Goal: Information Seeking & Learning: Learn about a topic

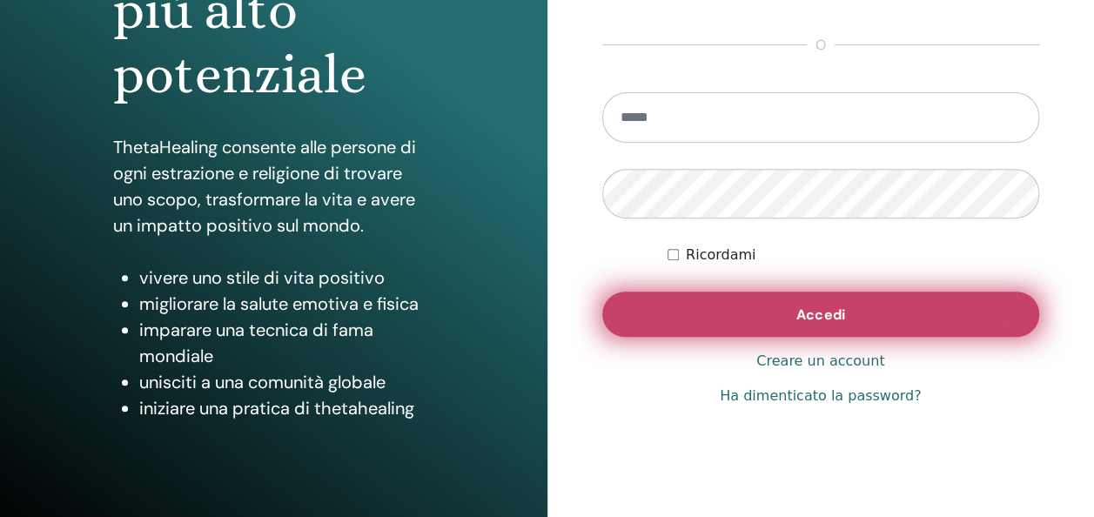
scroll to position [277, 0]
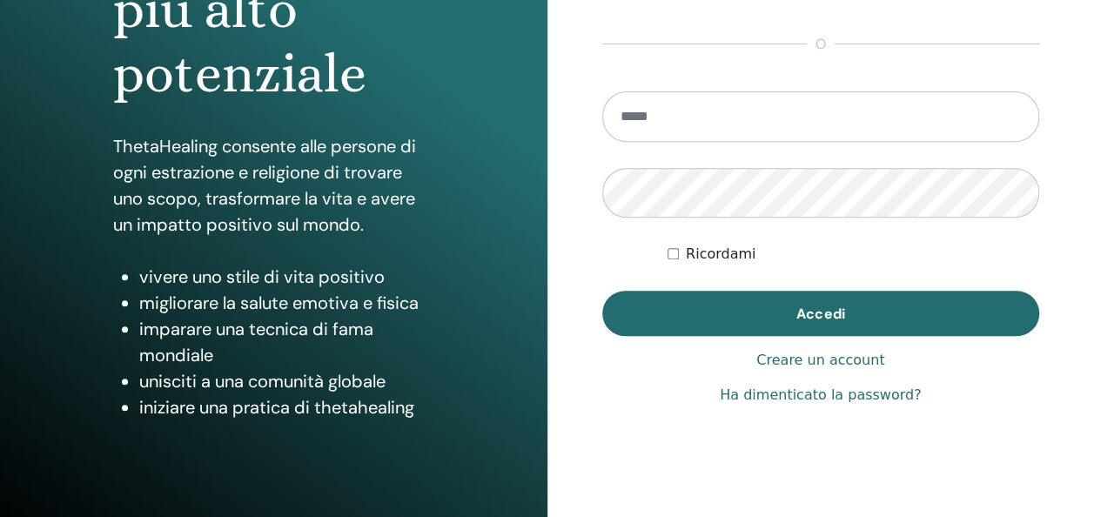
type input "**********"
click at [725, 252] on label "Ricordami" at bounding box center [721, 254] width 70 height 21
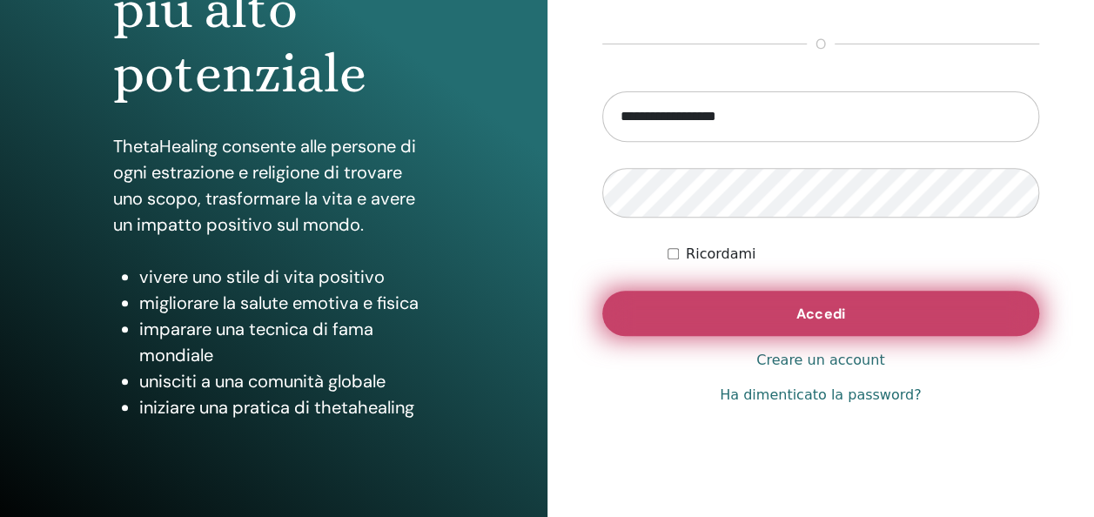
click at [744, 313] on button "Accedi" at bounding box center [822, 313] width 438 height 45
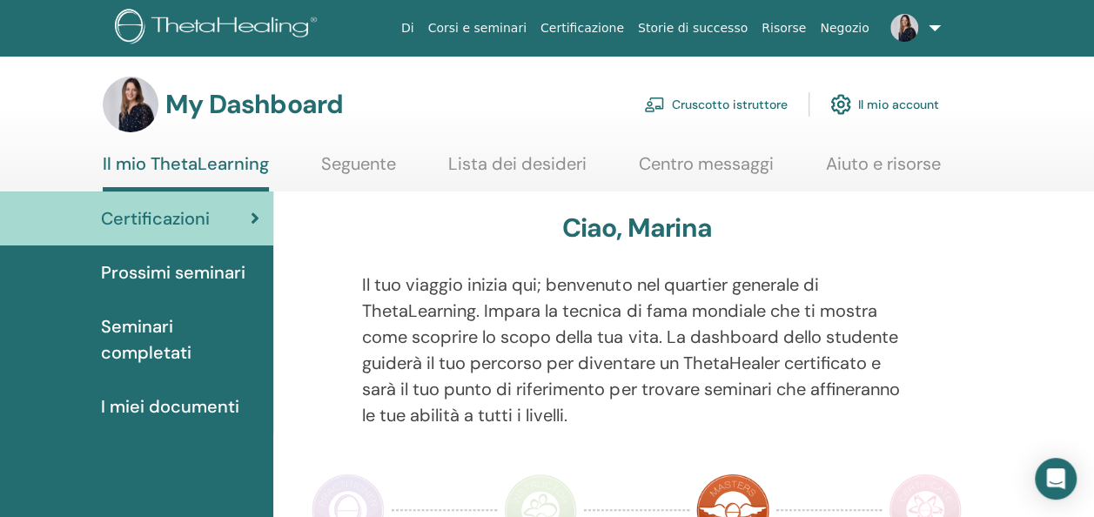
click at [714, 109] on link "Cruscotto istruttore" at bounding box center [716, 104] width 144 height 38
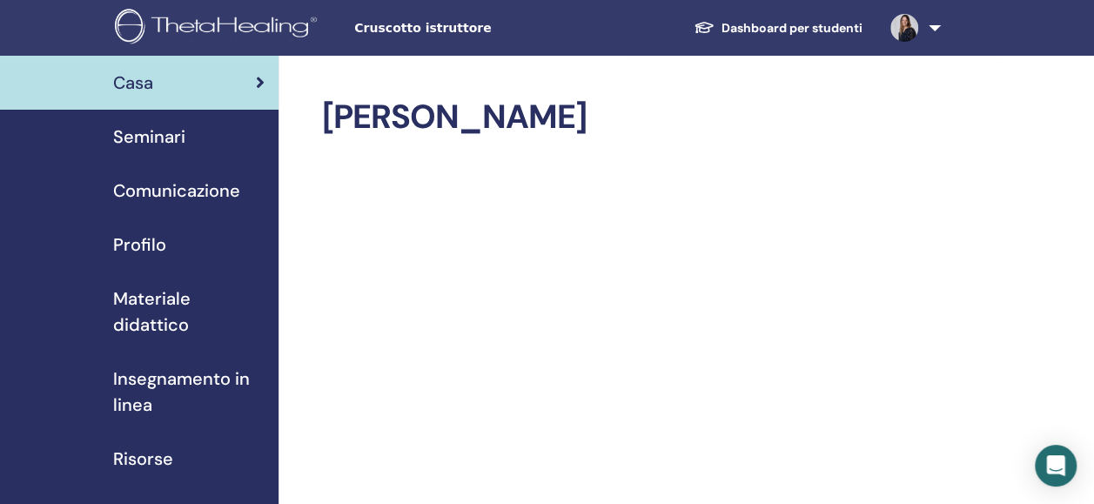
click at [133, 242] on span "Profilo" at bounding box center [139, 245] width 53 height 26
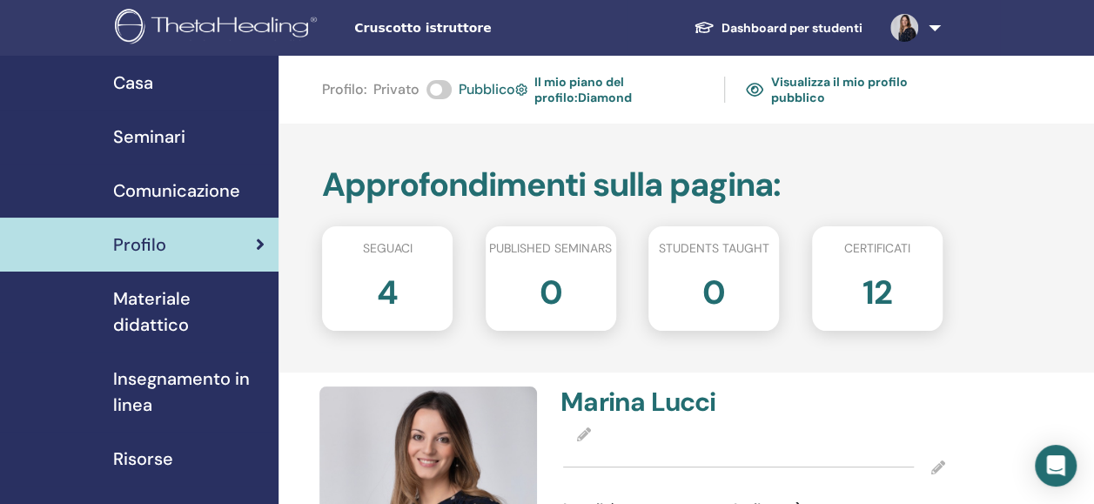
click at [753, 24] on link "Dashboard per studenti" at bounding box center [778, 28] width 197 height 32
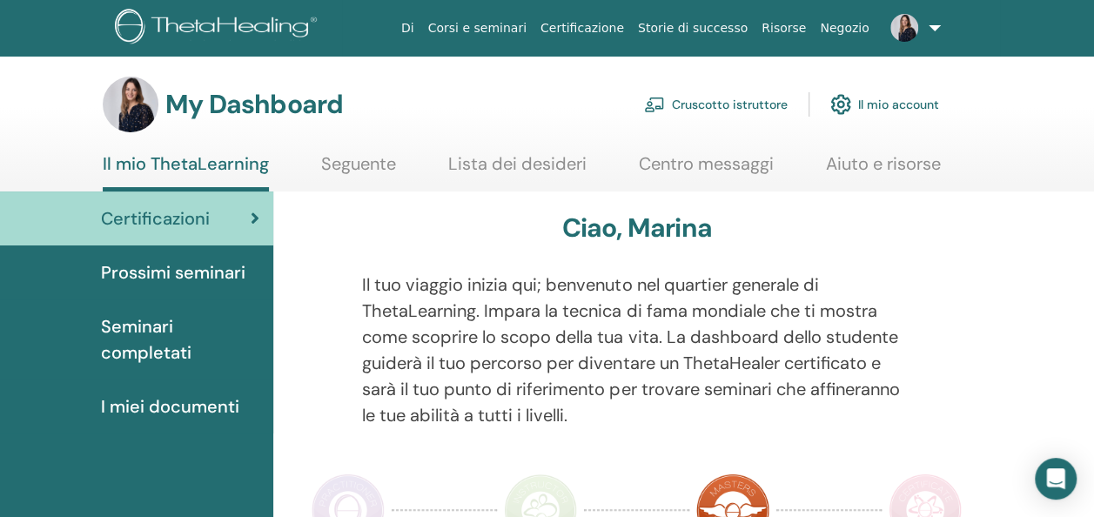
click at [359, 159] on link "Seguente" at bounding box center [358, 170] width 75 height 34
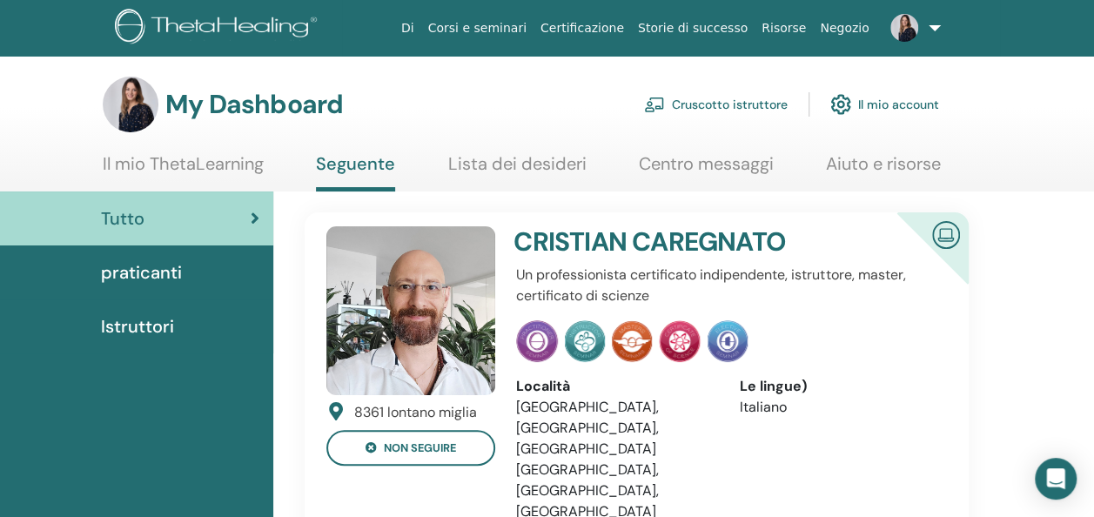
click at [714, 167] on link "Centro messaggi" at bounding box center [706, 170] width 135 height 34
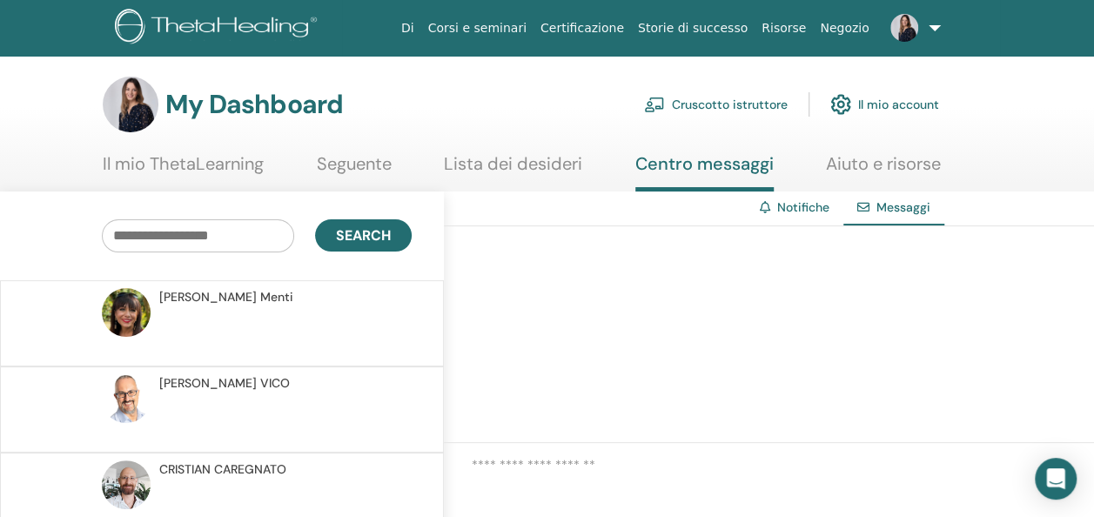
scroll to position [51, 0]
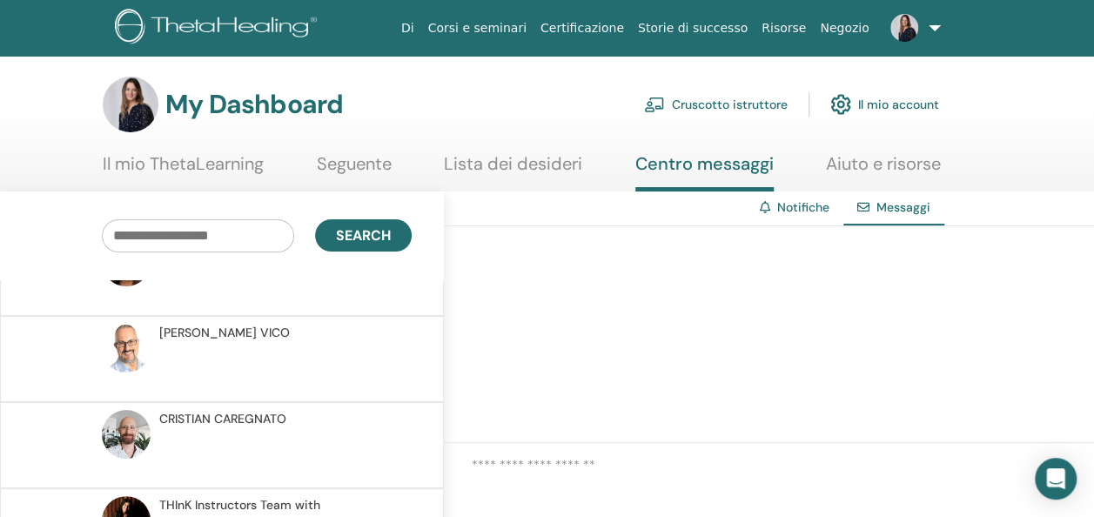
click at [803, 202] on link "Notifiche" at bounding box center [804, 207] width 52 height 16
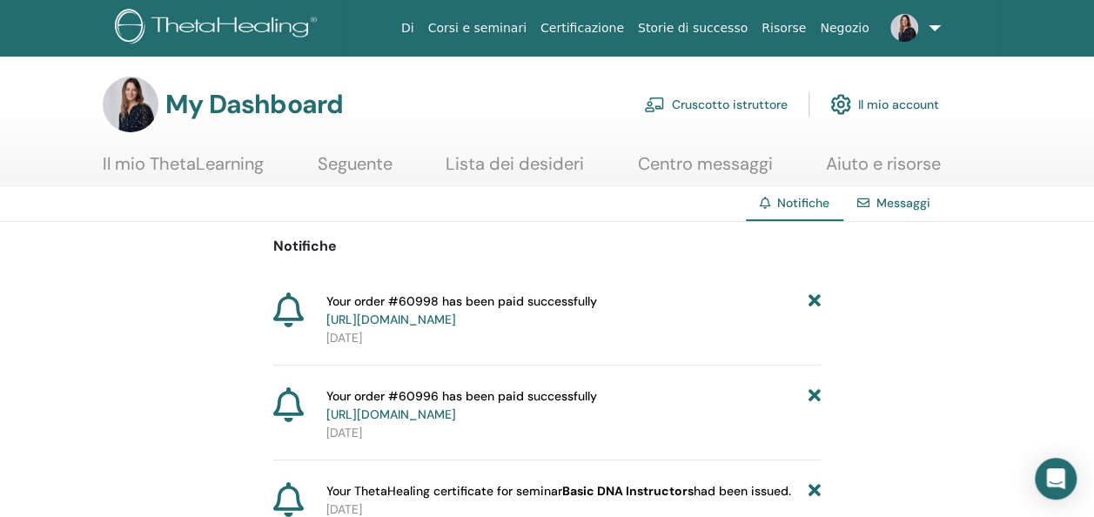
click at [182, 157] on link "Il mio ThetaLearning" at bounding box center [183, 170] width 161 height 34
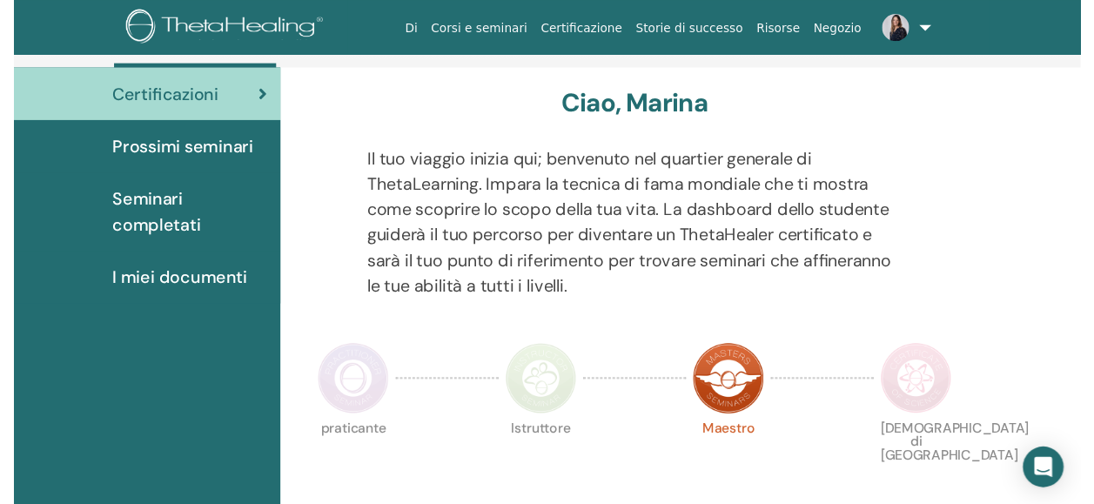
scroll to position [171, 0]
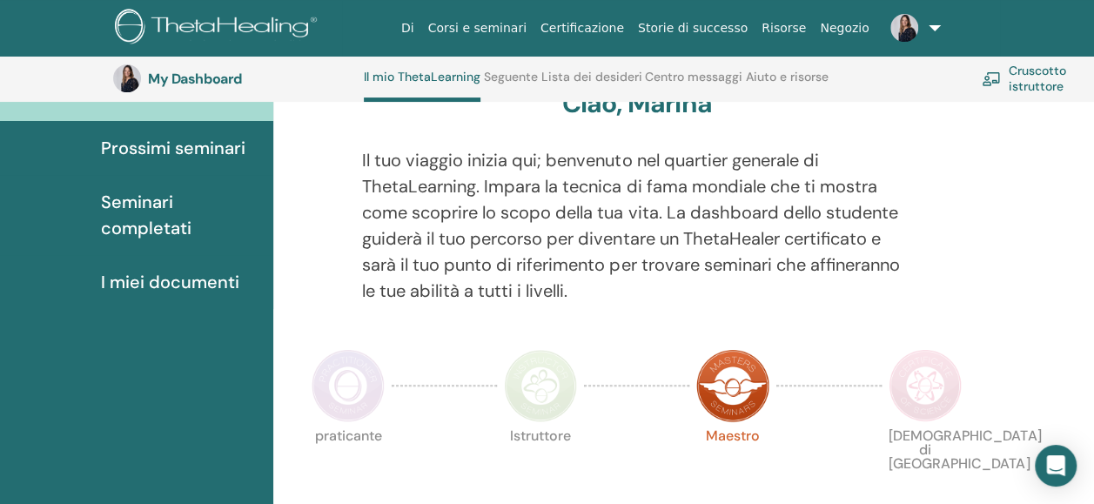
click at [212, 158] on span "Prossimi seminari" at bounding box center [173, 148] width 145 height 26
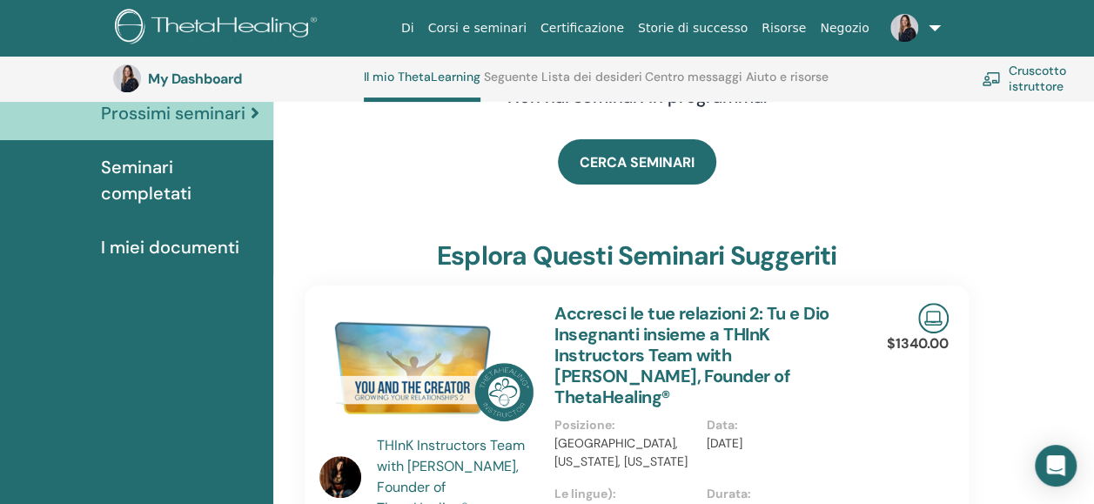
scroll to position [207, 0]
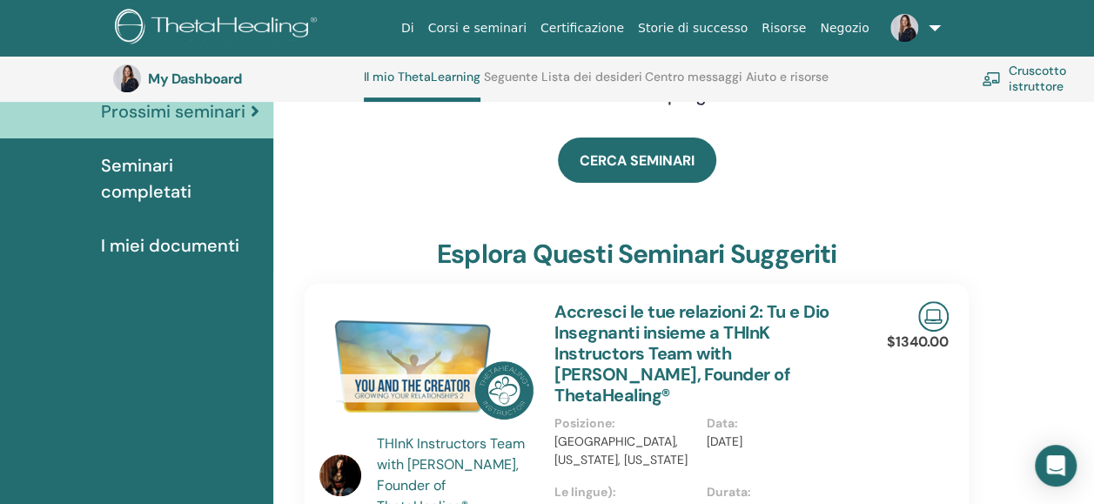
click at [156, 169] on span "Seminari completati" at bounding box center [180, 178] width 158 height 52
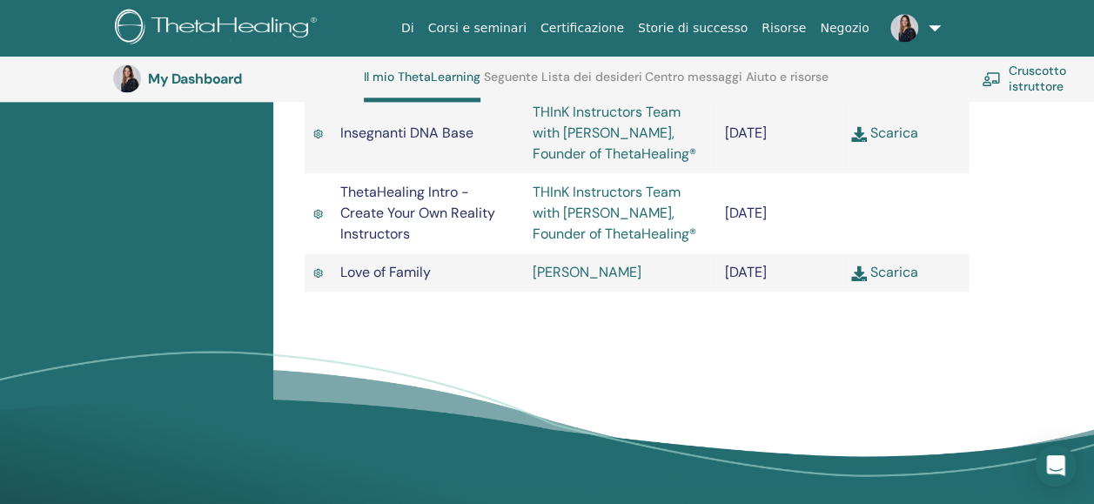
scroll to position [1150, 0]
click at [578, 242] on link "THInK Instructors Team with [PERSON_NAME], Founder of ThetaHealing®" at bounding box center [615, 212] width 164 height 60
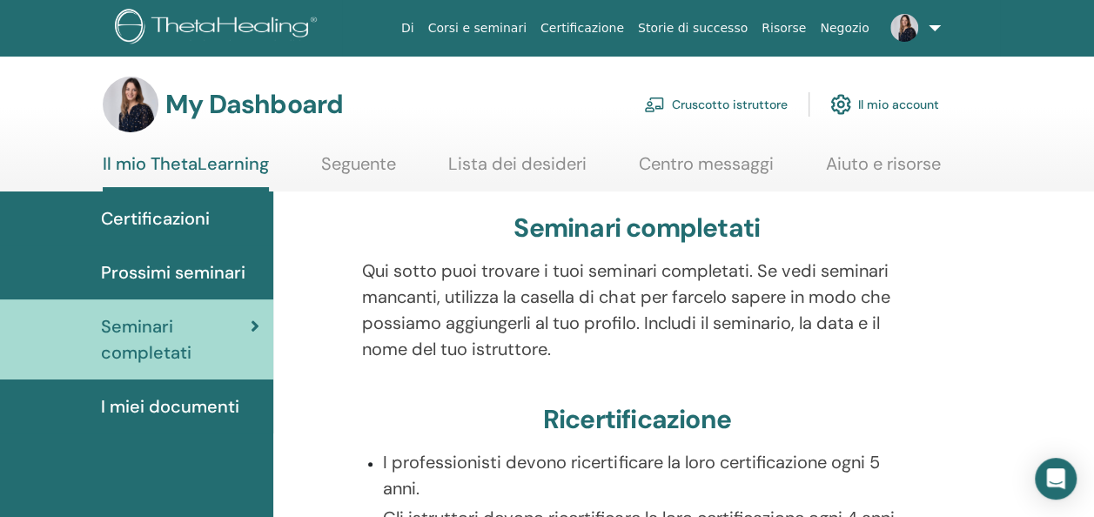
click at [158, 401] on span "I miei documenti" at bounding box center [170, 407] width 138 height 26
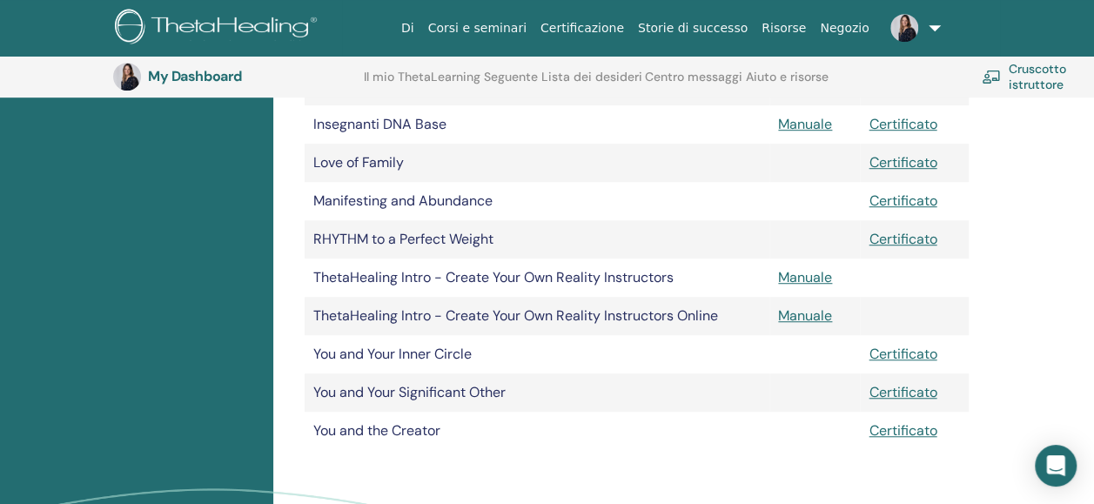
scroll to position [478, 0]
click at [784, 312] on link "Manuale" at bounding box center [805, 314] width 54 height 18
